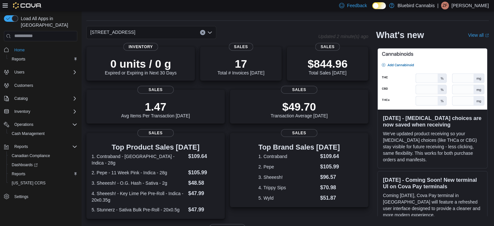
scroll to position [32, 0]
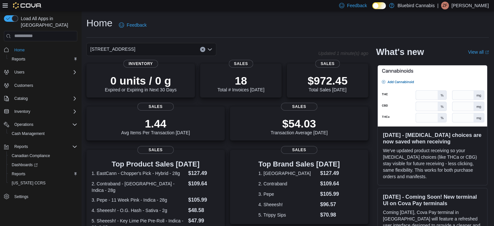
click at [362, 26] on div "Home Feedback" at bounding box center [287, 25] width 402 height 17
click at [166, 49] on div "[STREET_ADDRESS]" at bounding box center [151, 49] width 130 height 13
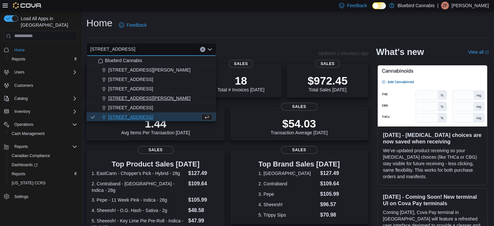
click at [137, 98] on span "[STREET_ADDRESS][PERSON_NAME]" at bounding box center [149, 98] width 82 height 6
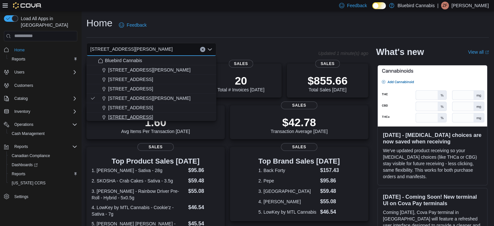
click at [151, 114] on span "[STREET_ADDRESS]" at bounding box center [130, 117] width 45 height 6
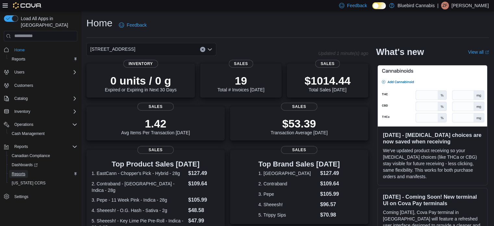
click at [13, 171] on span "Reports" at bounding box center [19, 173] width 14 height 5
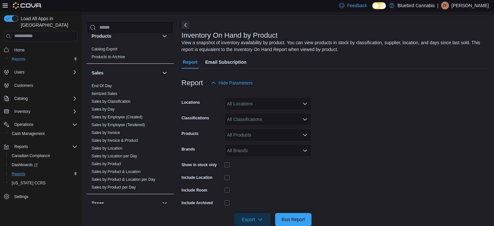
scroll to position [389, 0]
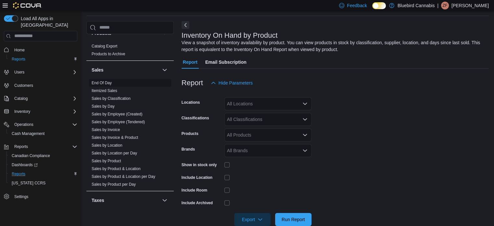
click at [102, 81] on link "End Of Day" at bounding box center [102, 82] width 20 height 5
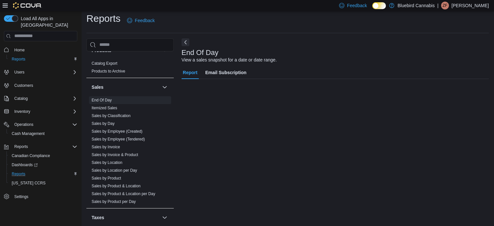
scroll to position [4, 0]
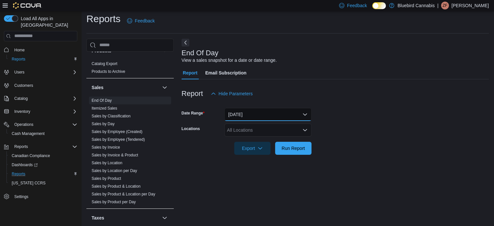
click at [233, 114] on button "[DATE]" at bounding box center [267, 114] width 87 height 13
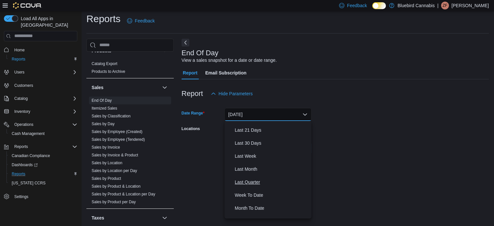
scroll to position [97, 0]
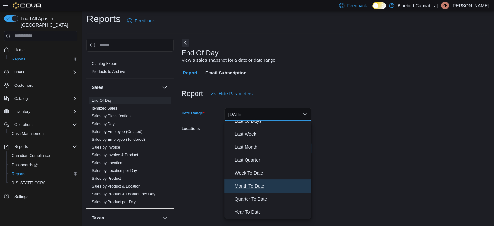
click at [253, 187] on span "Month To Date" at bounding box center [272, 186] width 74 height 8
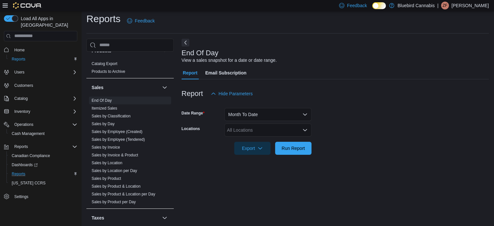
click at [238, 129] on div "All Locations" at bounding box center [267, 129] width 87 height 13
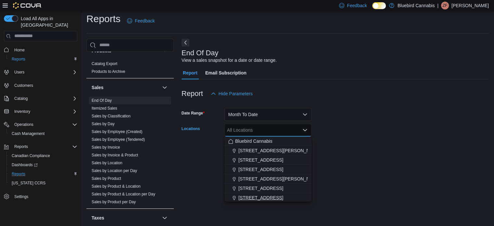
click at [263, 197] on span "[STREET_ADDRESS]" at bounding box center [260, 197] width 45 height 6
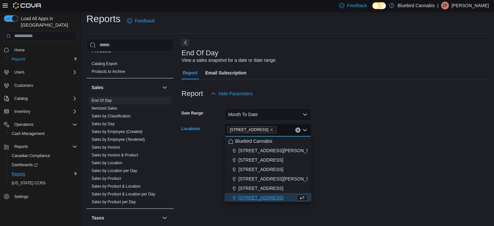
scroll to position [1, 0]
click at [396, 165] on div "End Of Day View a sales snapshot for a date or date range. Report Email Subscri…" at bounding box center [334, 130] width 307 height 182
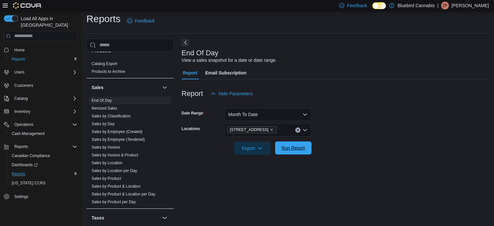
click at [296, 146] on span "Run Report" at bounding box center [292, 147] width 23 height 6
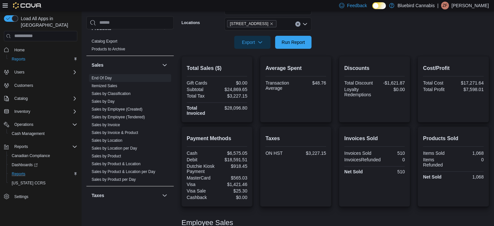
scroll to position [69, 0]
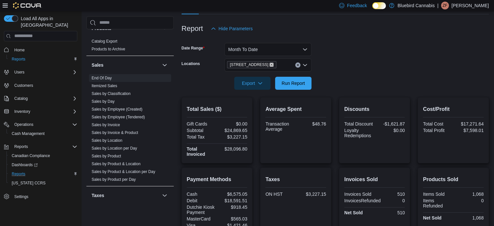
click at [273, 64] on icon "Remove 5530 Manotick Main St. from selection in this group" at bounding box center [271, 65] width 4 height 4
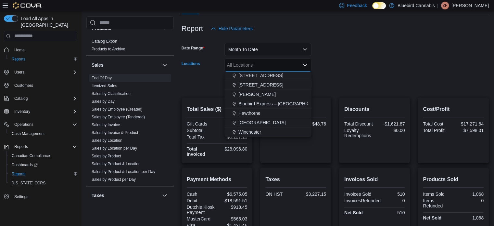
click at [262, 130] on div "Winchester" at bounding box center [267, 131] width 79 height 6
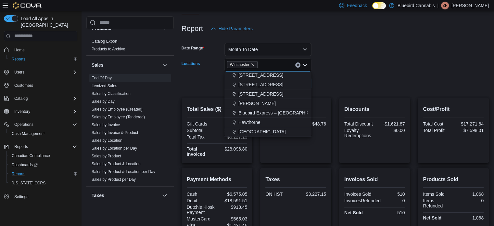
click at [339, 70] on form "Date Range Month To Date Locations [GEOGRAPHIC_DATA] Combo box. Selected. [GEOG…" at bounding box center [334, 62] width 307 height 55
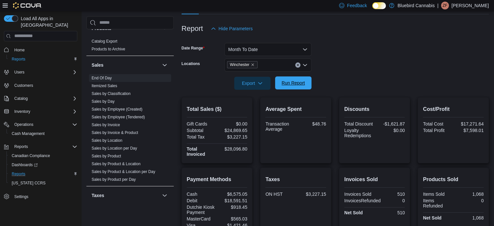
click at [302, 85] on span "Run Report" at bounding box center [292, 82] width 23 height 6
click at [253, 63] on icon "Remove Winchester from selection in this group" at bounding box center [253, 65] width 4 height 4
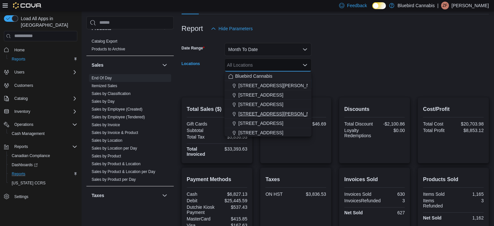
click at [264, 110] on span "[STREET_ADDRESS][PERSON_NAME]" at bounding box center [279, 113] width 82 height 6
click at [330, 82] on form "Date Range Month To Date Locations [STREET_ADDRESS][PERSON_NAME] Combo box. Sel…" at bounding box center [334, 62] width 307 height 55
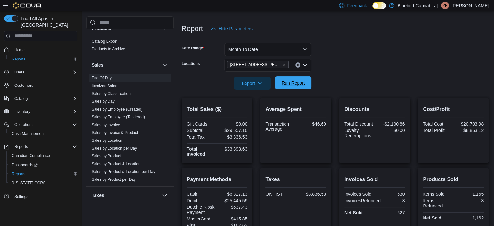
click at [298, 85] on span "Run Report" at bounding box center [292, 82] width 23 height 6
click at [283, 64] on icon "Remove 499 TERRY FOX DR., UNIT 60, Kanata from selection in this group" at bounding box center [284, 65] width 4 height 4
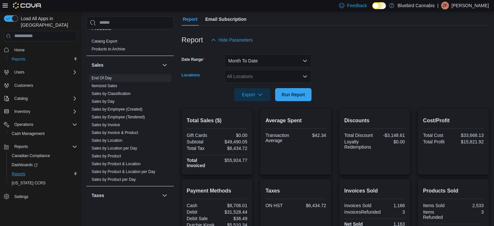
scroll to position [35, 0]
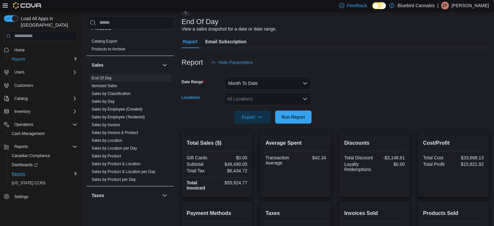
click at [261, 98] on div "All Locations Combo box. Selected. Combo box input. All Locations. Type some te…" at bounding box center [267, 98] width 87 height 13
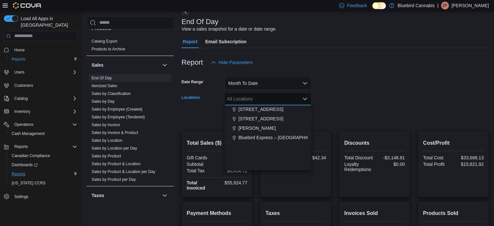
scroll to position [0, 0]
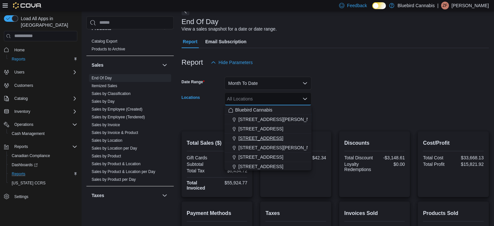
click at [269, 146] on span "[STREET_ADDRESS][PERSON_NAME]" at bounding box center [279, 147] width 82 height 6
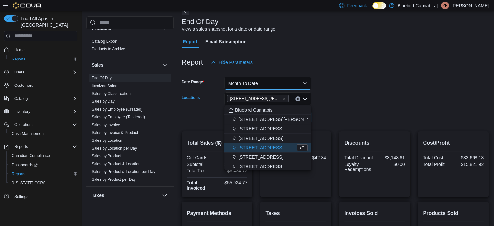
click at [268, 82] on button "Month To Date" at bounding box center [267, 83] width 87 height 13
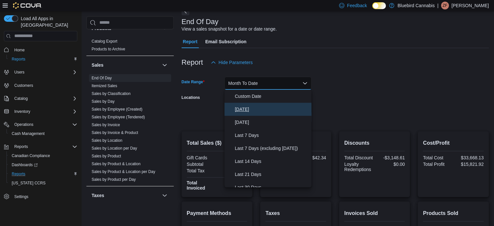
click at [262, 111] on span "[DATE]" at bounding box center [272, 109] width 74 height 8
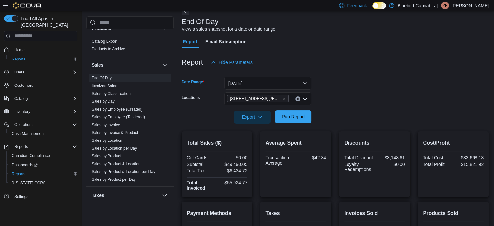
click at [280, 118] on span "Run Report" at bounding box center [293, 116] width 29 height 13
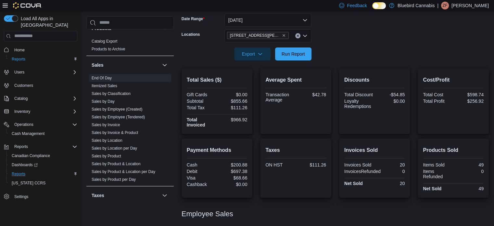
scroll to position [48, 0]
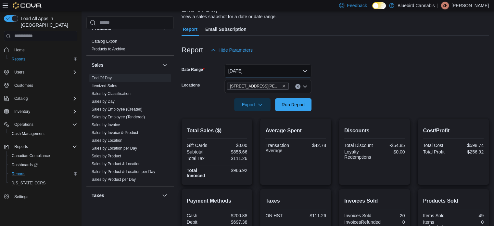
click at [279, 72] on button "[DATE]" at bounding box center [267, 70] width 87 height 13
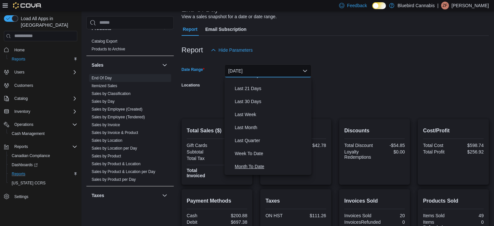
scroll to position [97, 0]
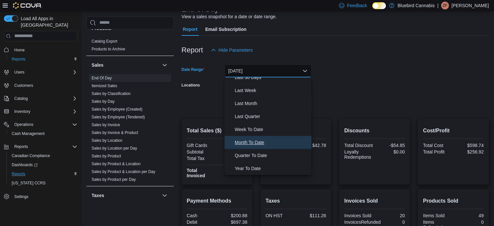
click at [254, 138] on span "Month To Date" at bounding box center [272, 142] width 74 height 8
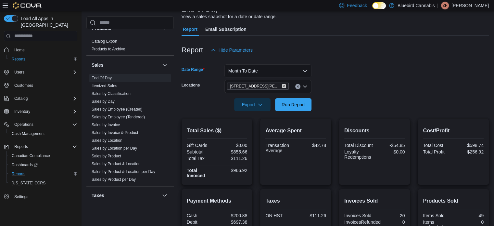
click at [283, 87] on icon "Remove 499 TERRY FOX DR., UNIT 60, Kanata from selection in this group" at bounding box center [284, 86] width 4 height 4
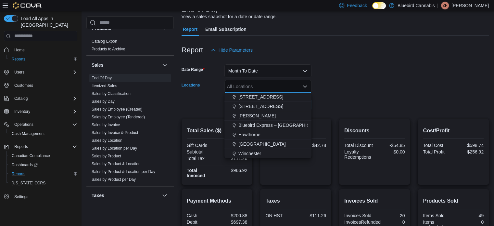
scroll to position [25, 0]
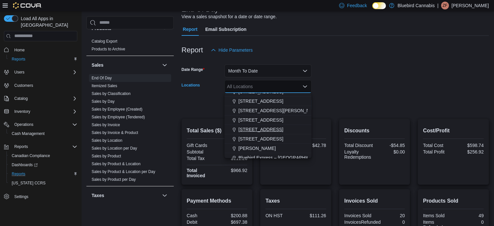
click at [277, 129] on span "[STREET_ADDRESS]" at bounding box center [260, 129] width 45 height 6
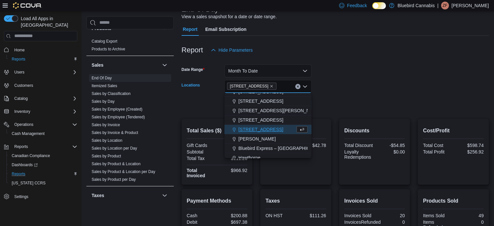
click at [380, 84] on form "Date Range Month To Date Locations [STREET_ADDRESS] Selected. [STREET_ADDRESS].…" at bounding box center [334, 83] width 307 height 55
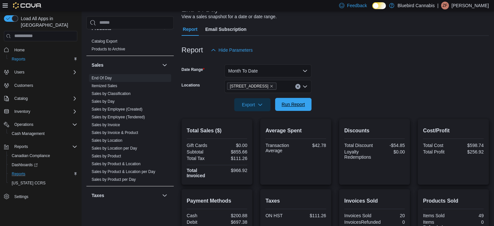
drag, startPoint x: 302, startPoint y: 107, endPoint x: 333, endPoint y: 95, distance: 32.7
click at [302, 107] on span "Run Report" at bounding box center [293, 104] width 29 height 13
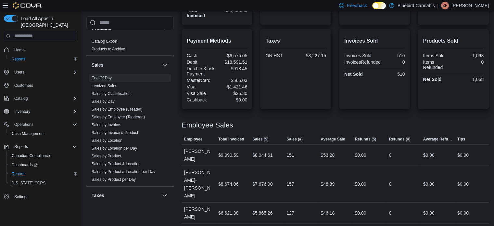
scroll to position [45, 0]
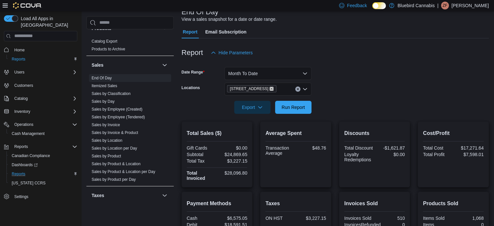
click at [273, 88] on icon "Remove 5530 Manotick Main St. from selection in this group" at bounding box center [271, 89] width 4 height 4
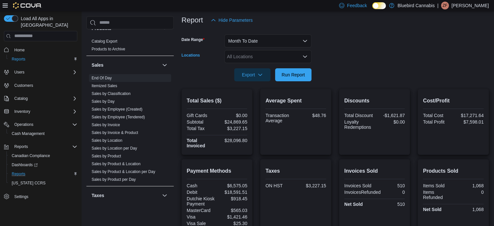
click at [260, 57] on div "All Locations Combo box. Selected. Combo box input. All Locations. Type some te…" at bounding box center [267, 56] width 87 height 13
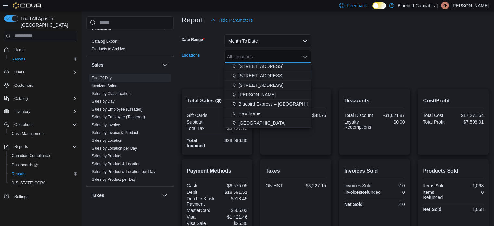
scroll to position [57, 0]
click at [269, 121] on div "Winchester" at bounding box center [267, 123] width 79 height 6
click at [343, 60] on form "Date Range Month To Date Locations [GEOGRAPHIC_DATA] Combo box. Selected. [GEOG…" at bounding box center [334, 54] width 307 height 55
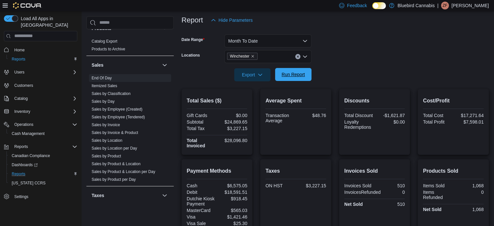
click at [310, 74] on button "Run Report" at bounding box center [293, 74] width 36 height 13
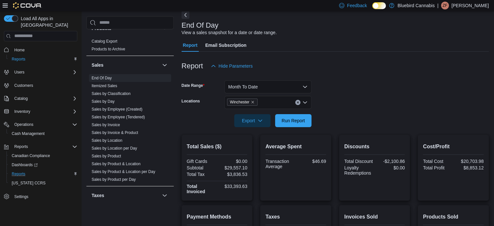
scroll to position [18, 0]
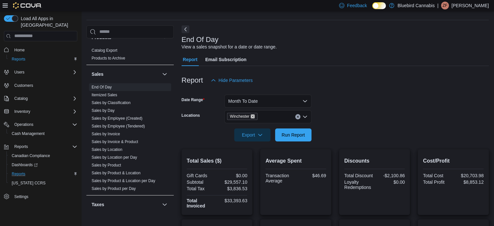
click at [252, 115] on icon "Remove Winchester from selection in this group" at bounding box center [252, 116] width 3 height 3
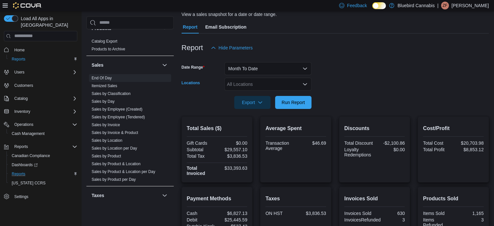
click at [263, 88] on div "All Locations" at bounding box center [267, 84] width 87 height 13
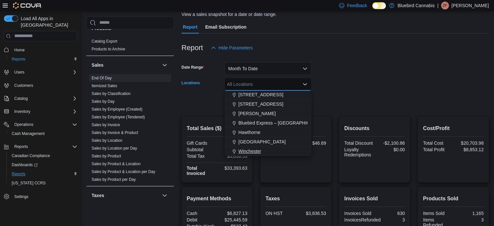
click at [258, 149] on span "Winchester" at bounding box center [249, 151] width 23 height 6
click at [340, 75] on form "Date Range Month To Date Locations [GEOGRAPHIC_DATA] Combo box. Selected. [GEOG…" at bounding box center [334, 81] width 307 height 55
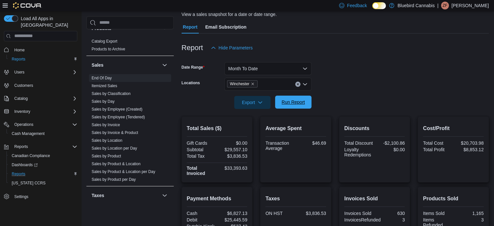
click at [297, 102] on span "Run Report" at bounding box center [292, 102] width 23 height 6
click at [249, 83] on span "Winchester" at bounding box center [239, 83] width 19 height 6
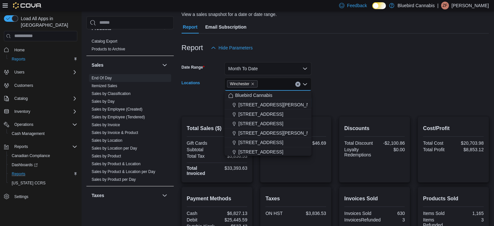
scroll to position [32, 0]
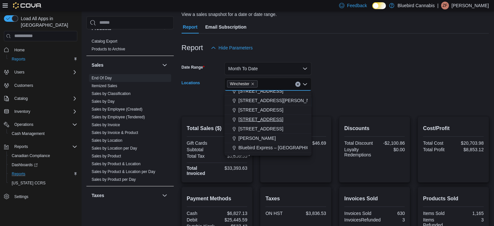
click at [266, 120] on span "[STREET_ADDRESS]" at bounding box center [260, 119] width 45 height 6
click at [365, 92] on form "Date Range Month To Date Locations [GEOGRAPHIC_DATA] Combo box. Selected. [GEOG…" at bounding box center [334, 81] width 307 height 55
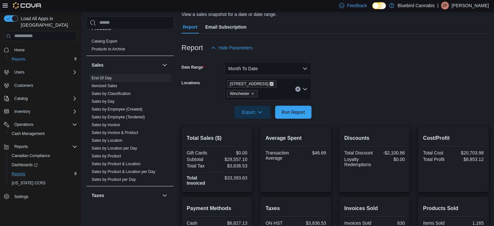
click at [273, 84] on icon "Remove 5530 Manotick Main St. from selection in this group" at bounding box center [271, 84] width 4 height 4
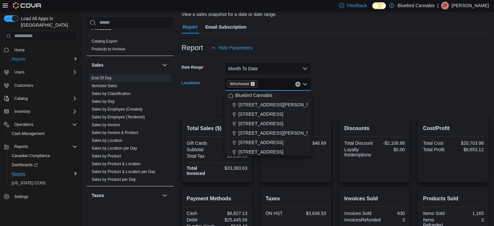
click at [252, 83] on icon "Remove Winchester from selection in this group" at bounding box center [252, 83] width 3 height 3
click at [256, 98] on button "Bluebird Cannabis" at bounding box center [267, 95] width 87 height 9
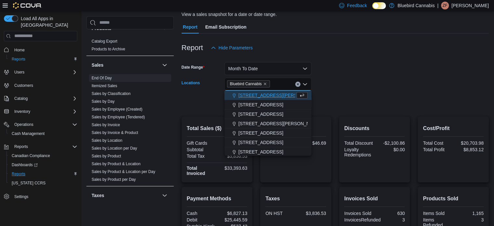
click at [336, 91] on div at bounding box center [334, 93] width 307 height 5
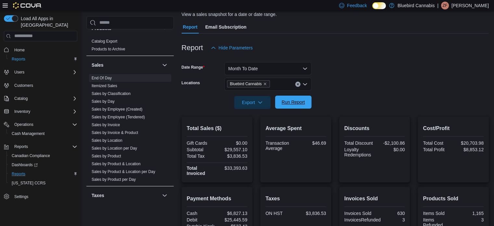
click at [310, 101] on button "Run Report" at bounding box center [293, 101] width 36 height 13
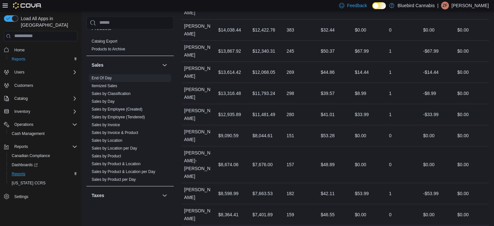
scroll to position [374, 0]
